Goal: Transaction & Acquisition: Purchase product/service

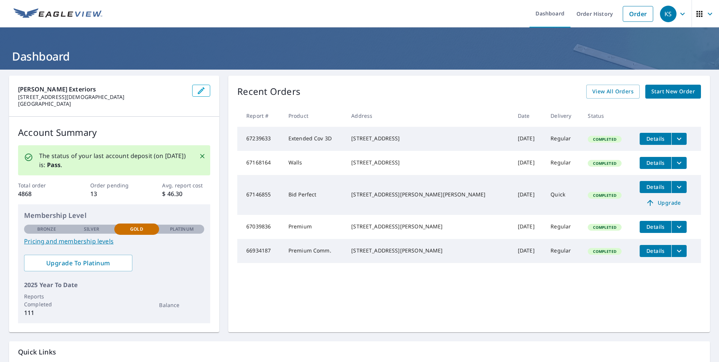
click at [671, 92] on span "Start New Order" at bounding box center [674, 91] width 44 height 9
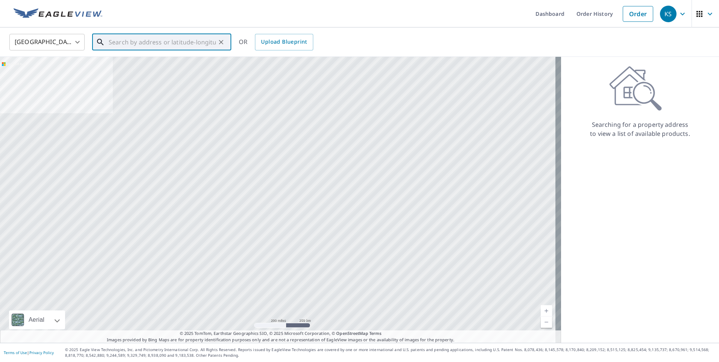
click at [178, 43] on input "text" at bounding box center [162, 42] width 107 height 21
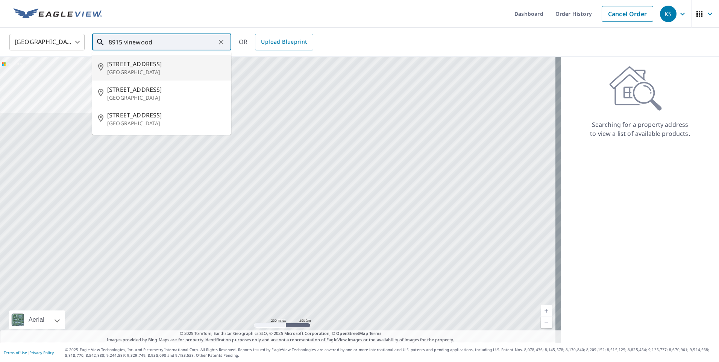
click at [140, 65] on span "[STREET_ADDRESS]" at bounding box center [166, 63] width 118 height 9
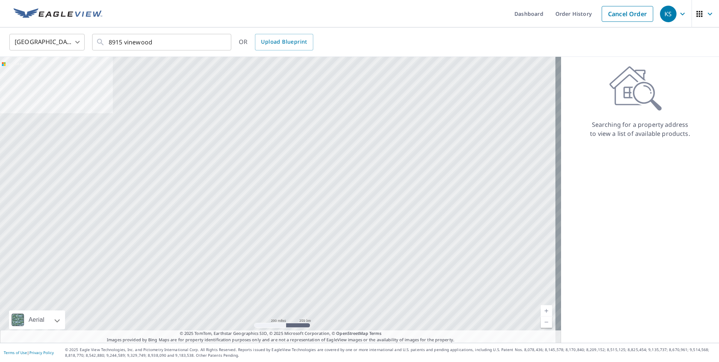
type input "[STREET_ADDRESS][PERSON_NAME]"
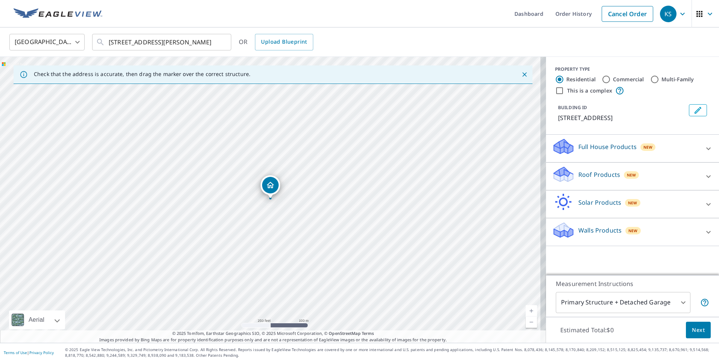
click at [526, 312] on link "Current Level 17, Zoom In" at bounding box center [531, 310] width 11 height 11
click at [526, 312] on link "Current Level 18, Zoom In" at bounding box center [531, 310] width 11 height 11
click at [704, 175] on icon at bounding box center [708, 176] width 9 height 9
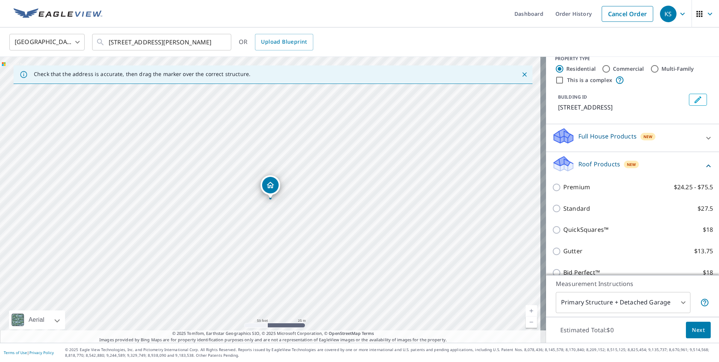
scroll to position [10, 0]
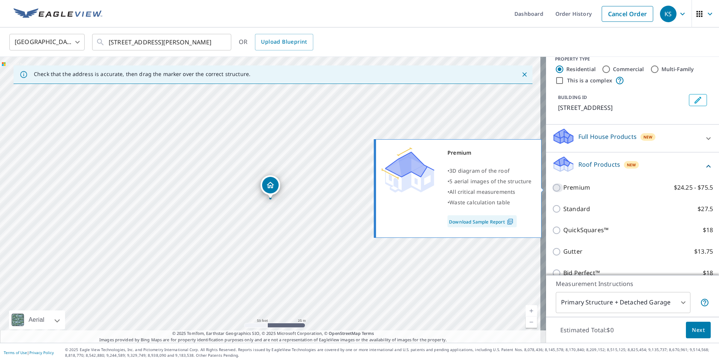
click at [555, 186] on input "Premium $24.25 - $75.5" at bounding box center [557, 187] width 11 height 9
checkbox input "true"
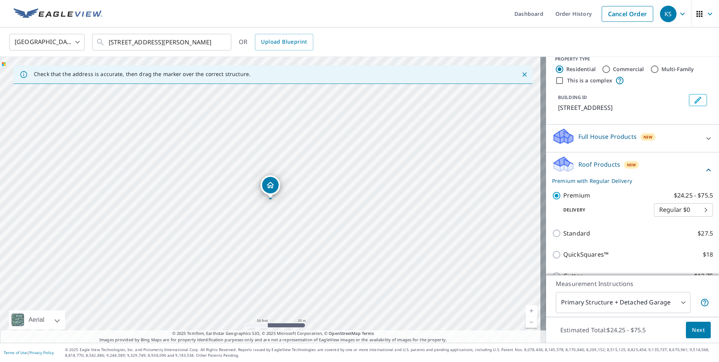
click at [693, 207] on body "KS KS Dashboard Order History Cancel Order KS [GEOGRAPHIC_DATA] [GEOGRAPHIC_DAT…" at bounding box center [359, 181] width 719 height 362
click at [693, 207] on li "Regular $0" at bounding box center [672, 210] width 59 height 14
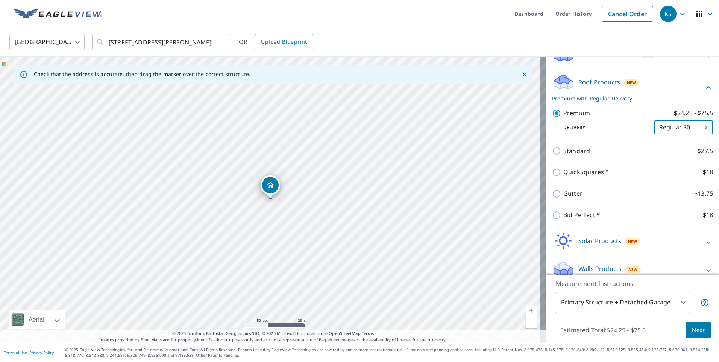
scroll to position [102, 0]
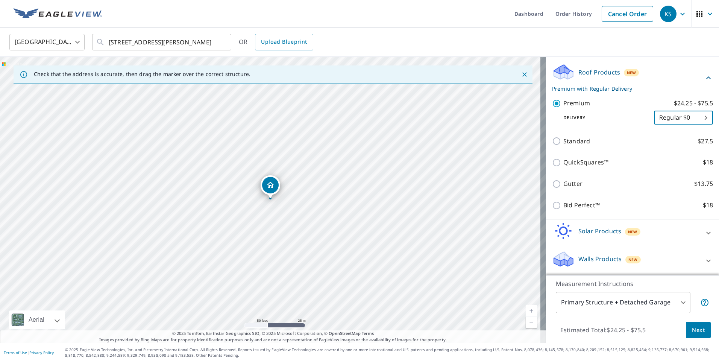
click at [700, 328] on button "Next" at bounding box center [698, 330] width 25 height 17
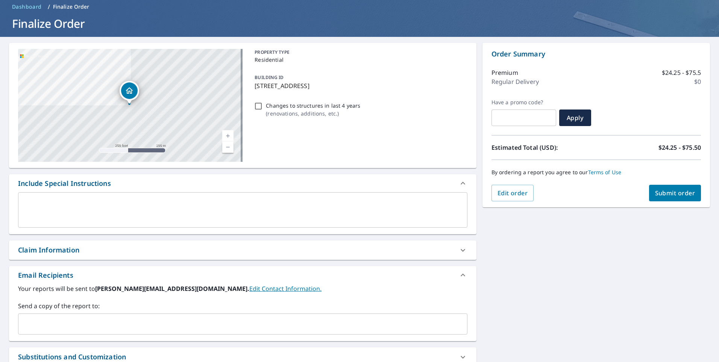
scroll to position [43, 0]
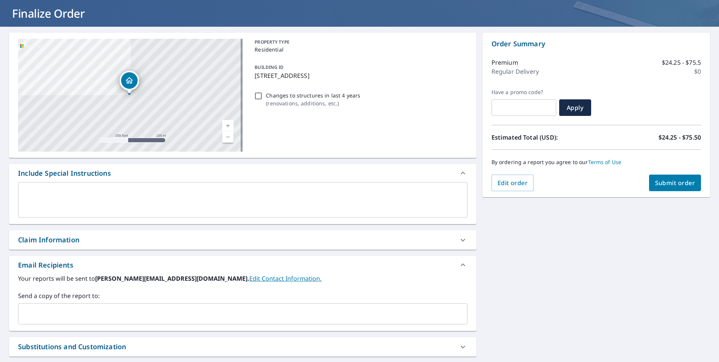
click at [170, 326] on div "Your reports will be sent to [PERSON_NAME][EMAIL_ADDRESS][DOMAIN_NAME]. Edit Co…" at bounding box center [243, 302] width 468 height 57
click at [164, 317] on input "text" at bounding box center [236, 314] width 431 height 14
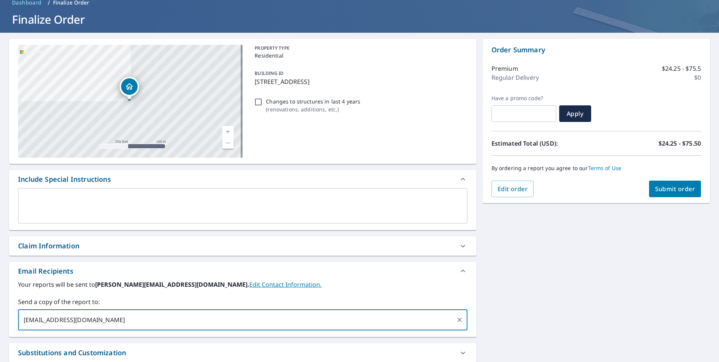
scroll to position [32, 0]
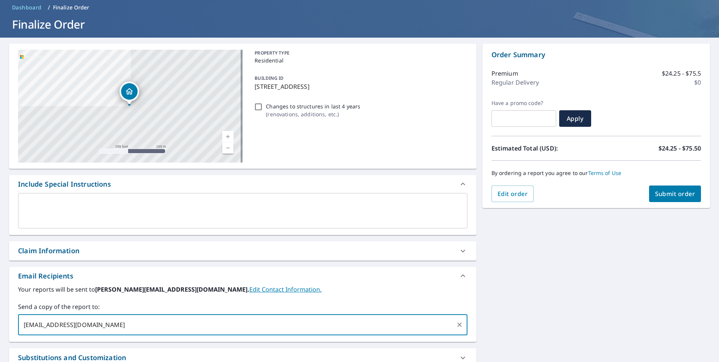
type input "[EMAIL_ADDRESS][DOMAIN_NAME]"
click at [670, 198] on button "Submit order" at bounding box center [675, 193] width 52 height 17
checkbox input "true"
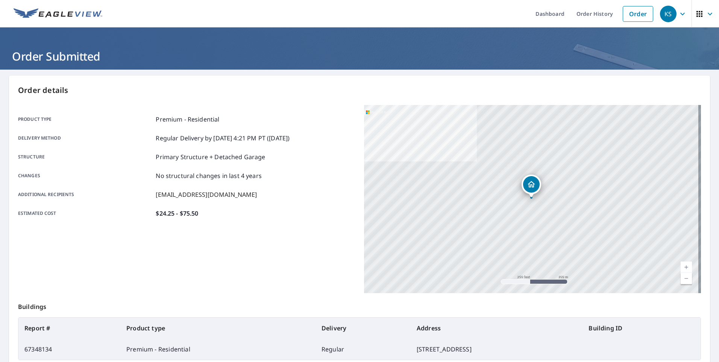
click at [91, 19] on img at bounding box center [58, 13] width 89 height 11
